Goal: Task Accomplishment & Management: Complete application form

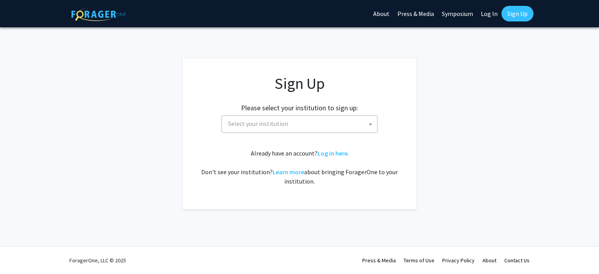
click at [362, 123] on span "Select your institution" at bounding box center [301, 124] width 152 height 16
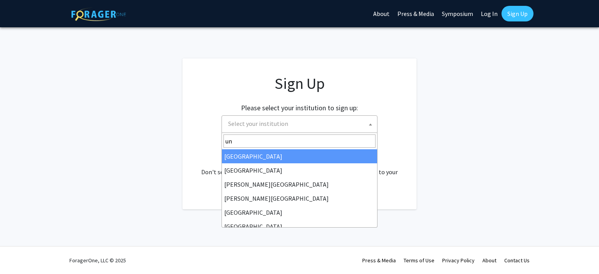
type input "u"
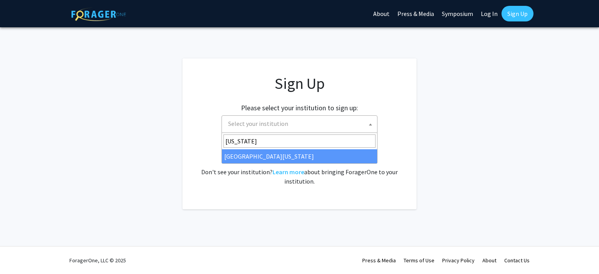
type input "[US_STATE]"
select select "33"
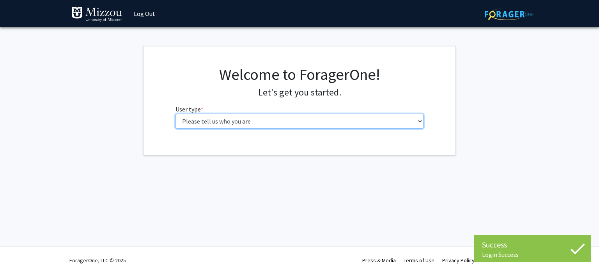
select select "1: undergrad"
click option "Undergraduate Student" at bounding box center [0, 0] width 0 height 0
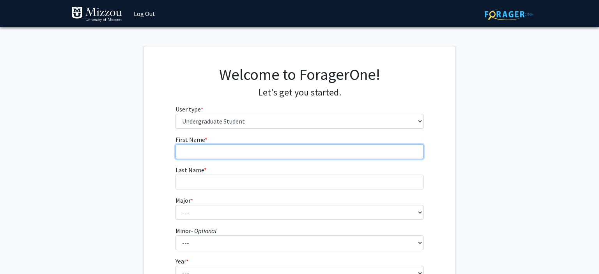
click at [364, 152] on input "First Name * required" at bounding box center [300, 151] width 249 height 15
type input "[PERSON_NAME]"
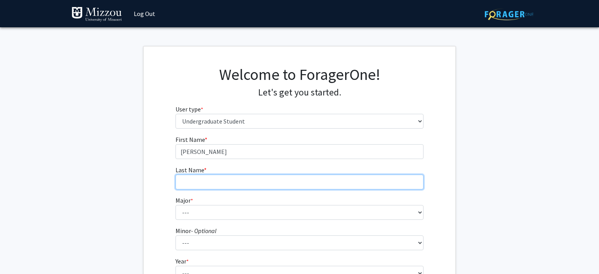
click at [363, 181] on input "Last Name * required" at bounding box center [300, 182] width 249 height 15
type input "Dick"
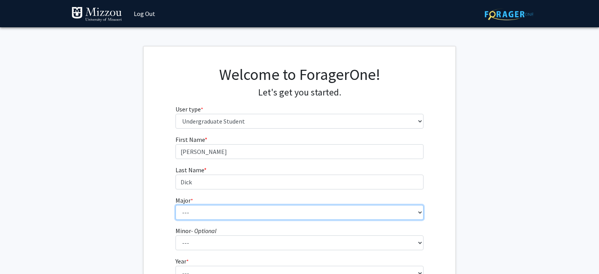
select select "14: 2503"
click option "Biochemistry" at bounding box center [0, 0] width 0 height 0
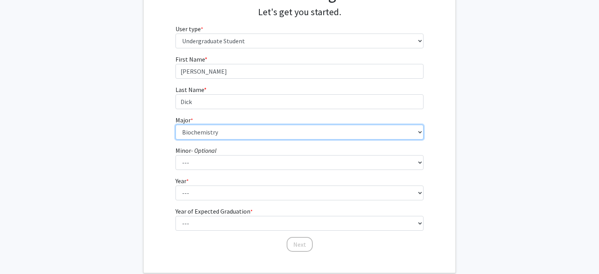
scroll to position [84, 0]
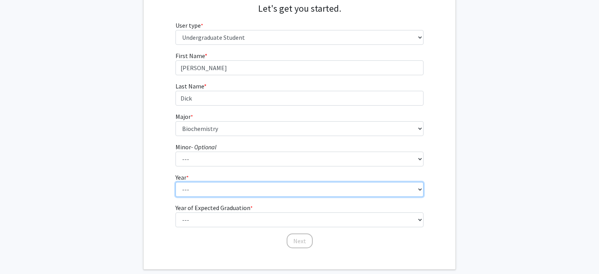
select select "1: first-year"
click option "First-year" at bounding box center [0, 0] width 0 height 0
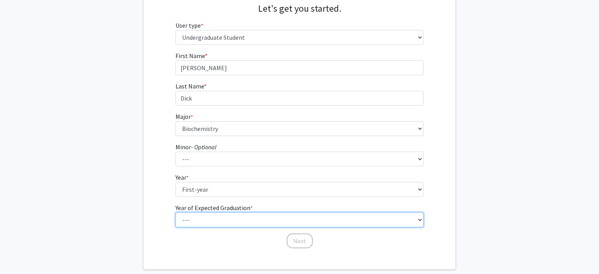
select select "5: 2029"
click option "2029" at bounding box center [0, 0] width 0 height 0
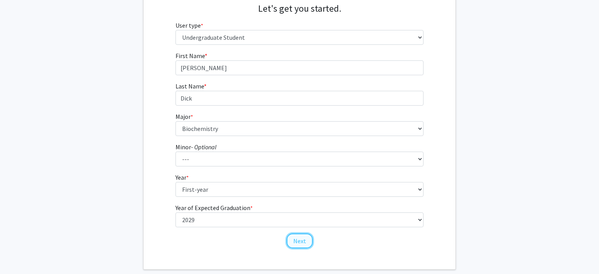
click at [298, 238] on button "Next" at bounding box center [300, 241] width 26 height 15
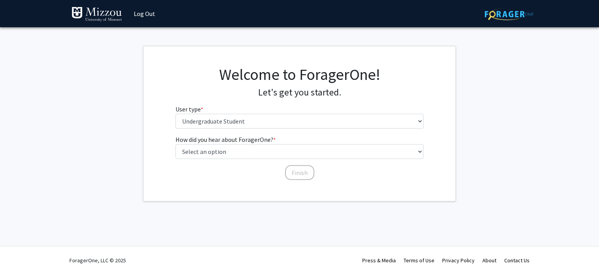
scroll to position [0, 0]
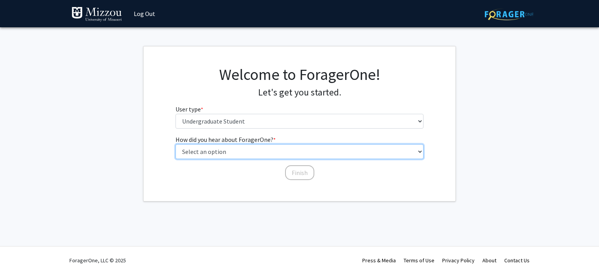
select select "2: faculty_recommendation"
click option "Faculty/staff recommendation" at bounding box center [0, 0] width 0 height 0
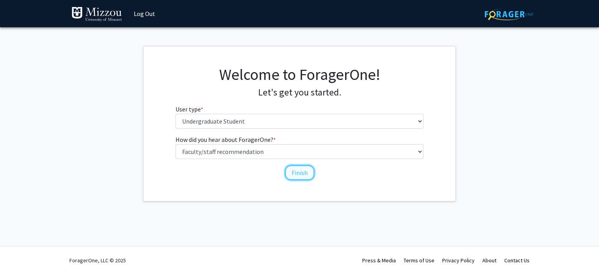
click at [299, 176] on button "Finish" at bounding box center [299, 172] width 29 height 15
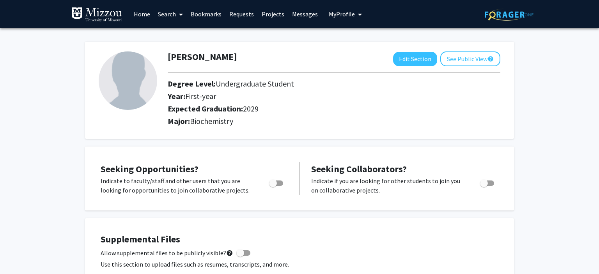
click at [167, 12] on link "Search" at bounding box center [170, 13] width 33 height 27
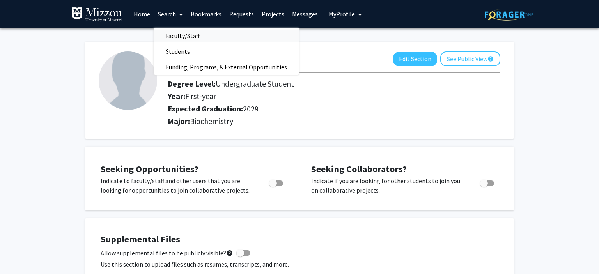
click at [181, 35] on span "Faculty/Staff" at bounding box center [182, 36] width 57 height 16
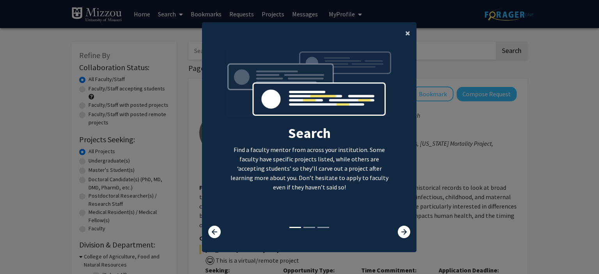
click at [403, 34] on button "×" at bounding box center [408, 33] width 18 height 22
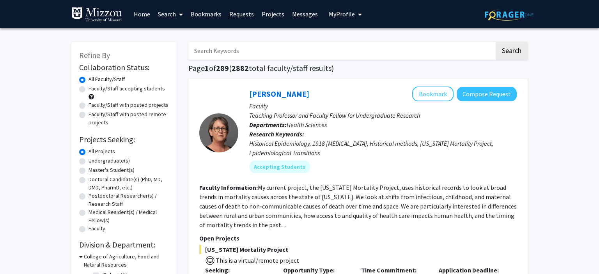
click at [340, 48] on input "Search Keywords" at bounding box center [341, 51] width 306 height 18
type input "[MEDICAL_DATA]"
click at [496, 42] on button "Search" at bounding box center [512, 51] width 32 height 18
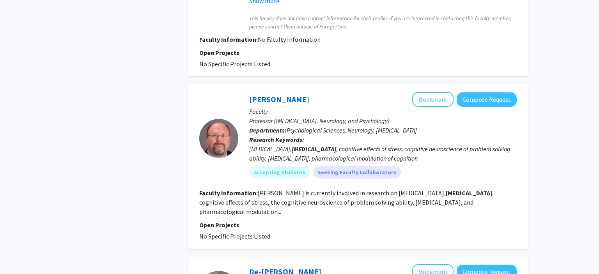
scroll to position [749, 0]
click at [432, 92] on button "Bookmark" at bounding box center [432, 99] width 41 height 15
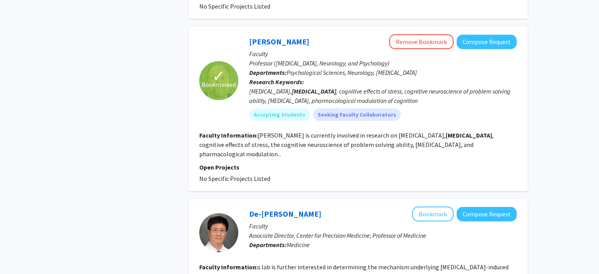
scroll to position [806, 0]
